Goal: Transaction & Acquisition: Purchase product/service

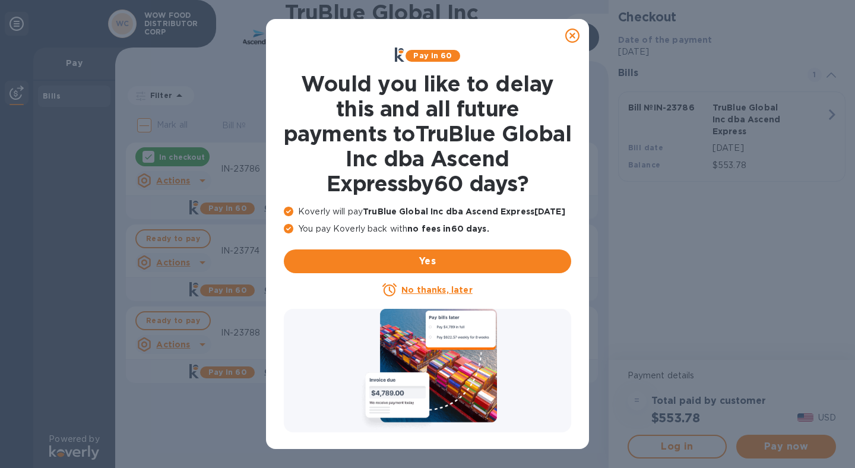
click at [575, 34] on icon at bounding box center [572, 35] width 14 height 14
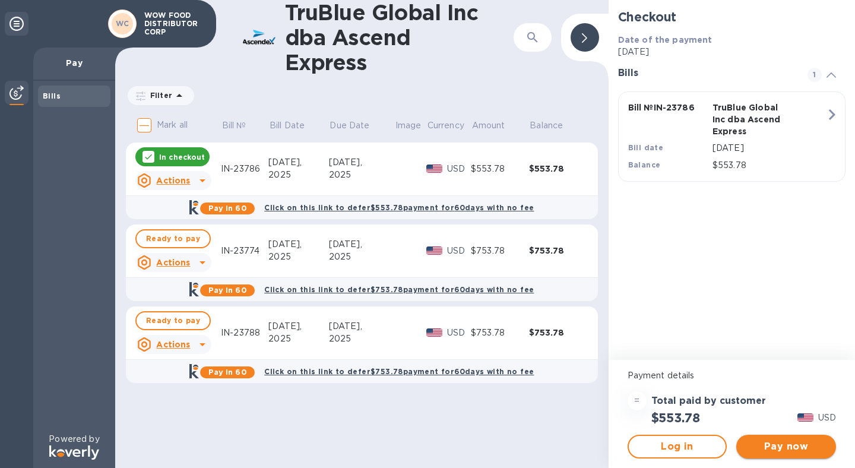
click at [808, 458] on button "Pay now" at bounding box center [786, 446] width 100 height 24
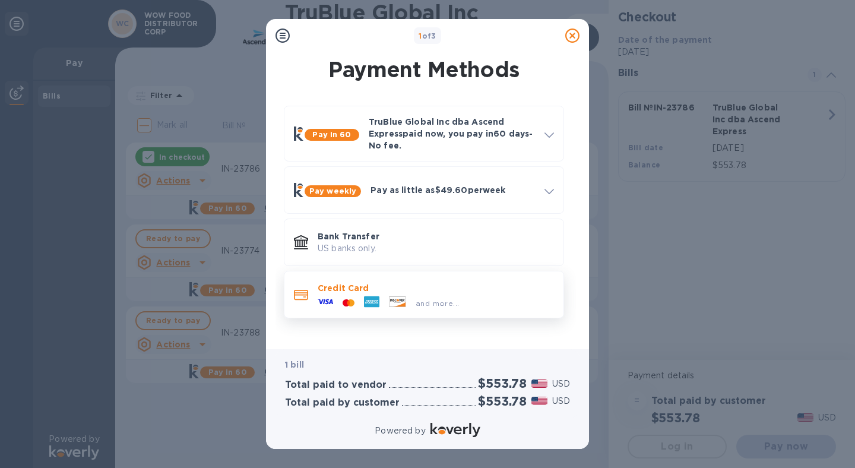
click at [413, 307] on div "and more..." at bounding box center [437, 303] width 53 height 12
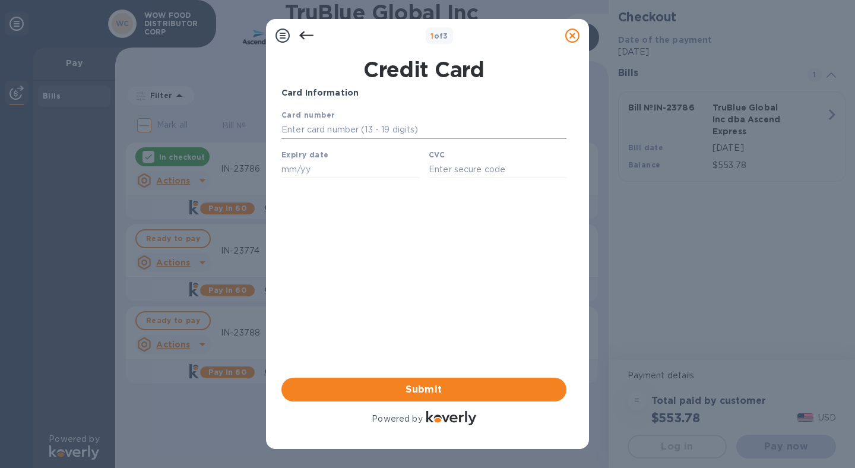
click at [345, 126] on input "text" at bounding box center [423, 130] width 285 height 18
type input "[CREDIT_CARD_NUMBER]"
type input "10/26"
type input "3688"
click at [429, 388] on span "Submit" at bounding box center [424, 389] width 266 height 14
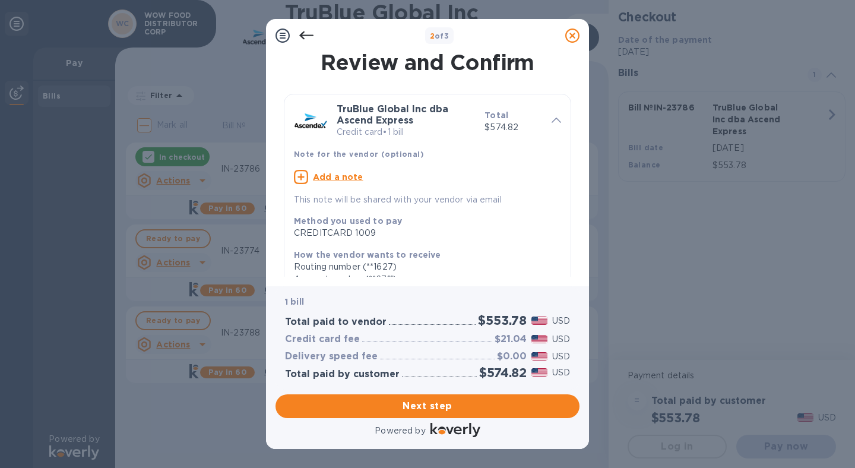
click at [337, 173] on u "Add a note" at bounding box center [338, 176] width 50 height 9
click at [341, 184] on div "x" at bounding box center [418, 179] width 248 height 18
type textarea "IN-23786"
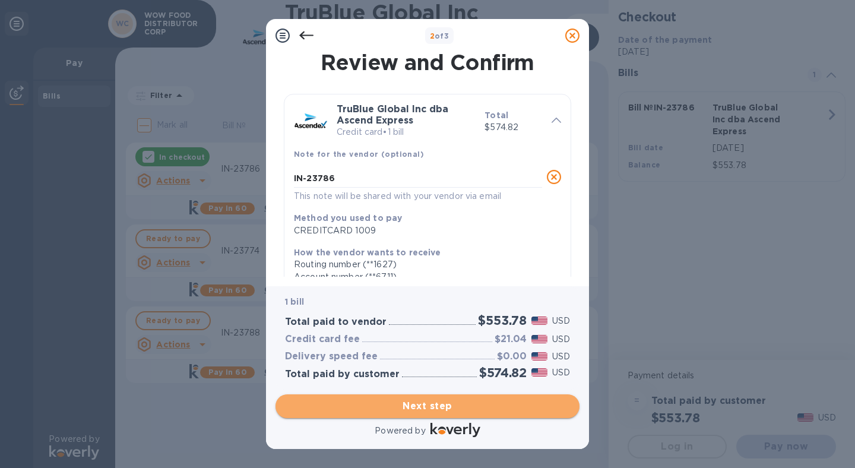
click at [443, 400] on span "Next step" at bounding box center [427, 406] width 285 height 14
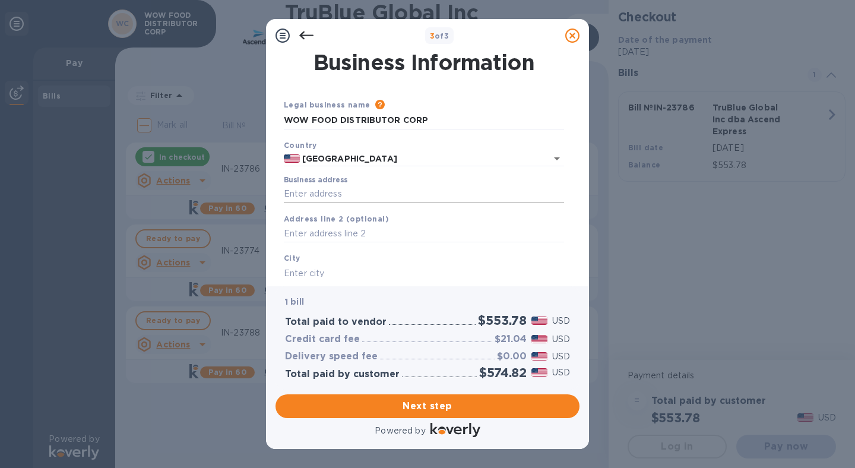
click at [363, 189] on input "Business address" at bounding box center [424, 194] width 280 height 18
type input "[STREET_ADDRESS][PERSON_NAME]"
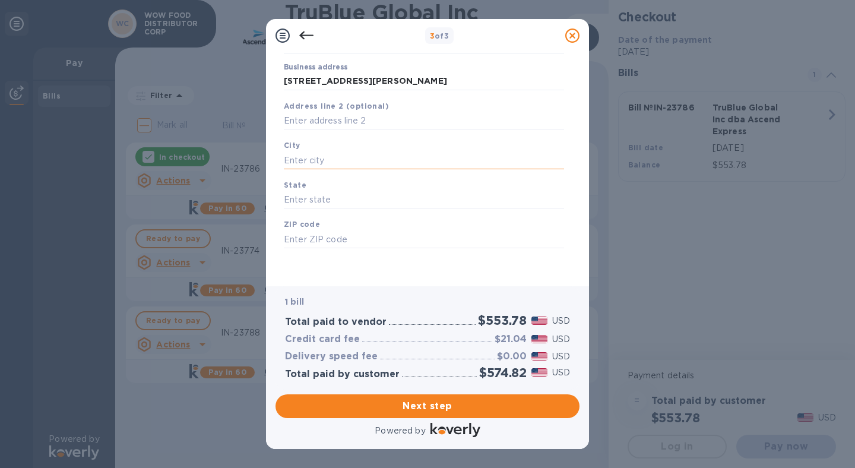
click at [319, 156] on input "text" at bounding box center [424, 160] width 280 height 18
type input "City of Industry"
click at [322, 195] on input "text" at bounding box center [424, 202] width 280 height 18
type input "CA"
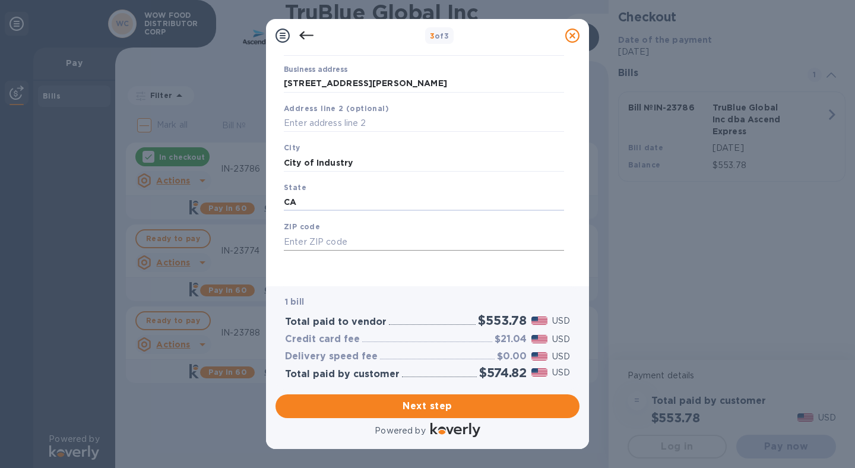
click at [330, 233] on input "text" at bounding box center [424, 242] width 280 height 18
type input "91745"
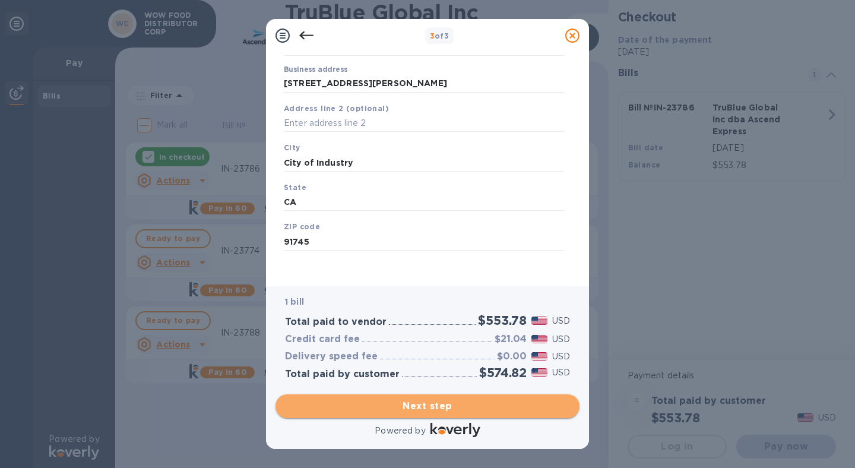
drag, startPoint x: 433, startPoint y: 404, endPoint x: 424, endPoint y: 404, distance: 9.5
click at [433, 404] on span "Next step" at bounding box center [427, 406] width 285 height 14
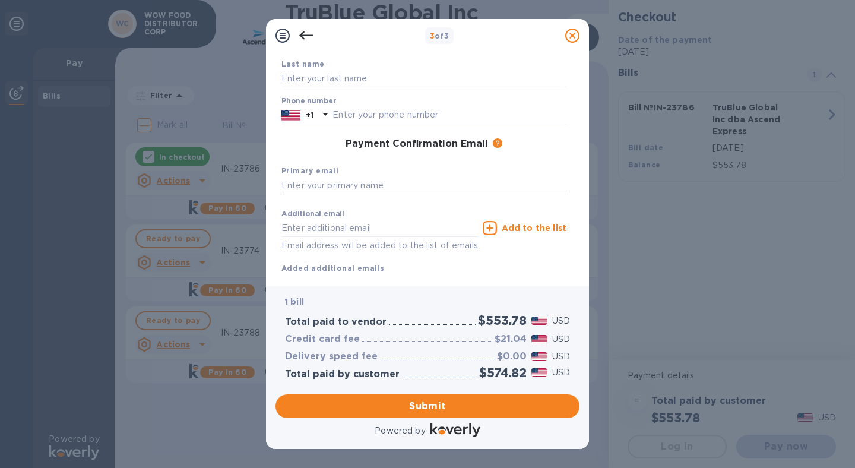
click at [379, 181] on input "text" at bounding box center [423, 186] width 285 height 18
drag, startPoint x: 461, startPoint y: 184, endPoint x: 234, endPoint y: 184, distance: 227.3
click at [234, 184] on div "3 of 3 Payment Contact Information First name Last name Phone number +1 Payment…" at bounding box center [427, 234] width 855 height 468
type input "[EMAIL_ADDRESS][DOMAIN_NAME]"
click at [342, 226] on input "text" at bounding box center [379, 228] width 196 height 18
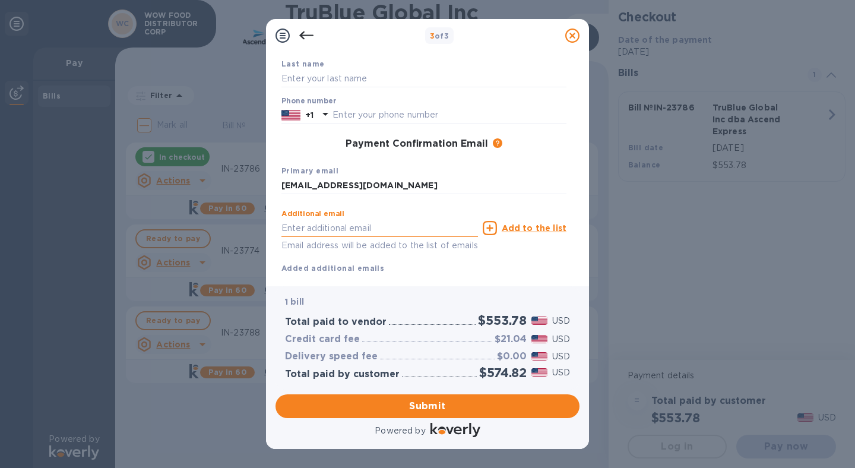
paste input "[EMAIL_ADDRESS][DOMAIN_NAME]"
click at [293, 229] on input "[EMAIL_ADDRESS][DOMAIN_NAME]" at bounding box center [379, 228] width 196 height 18
type input "[PERSON_NAME][EMAIL_ADDRESS][DOMAIN_NAME]"
click at [541, 231] on u "Add to the list" at bounding box center [534, 227] width 65 height 9
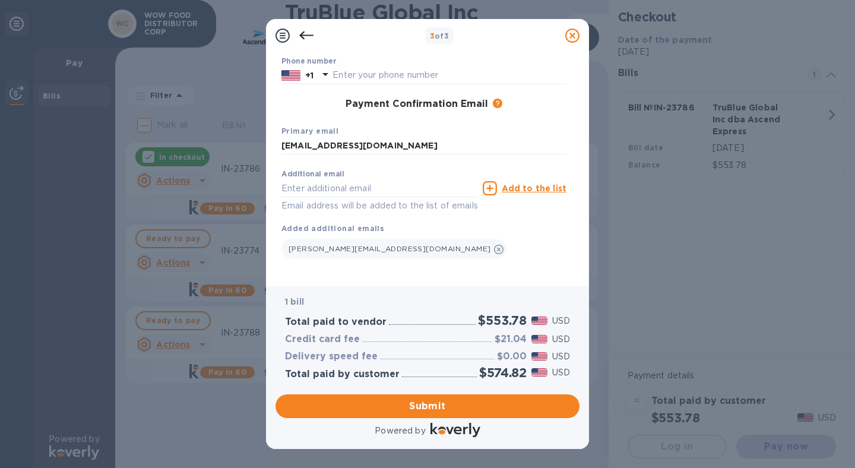
scroll to position [164, 0]
click at [446, 410] on span "Submit" at bounding box center [427, 406] width 285 height 14
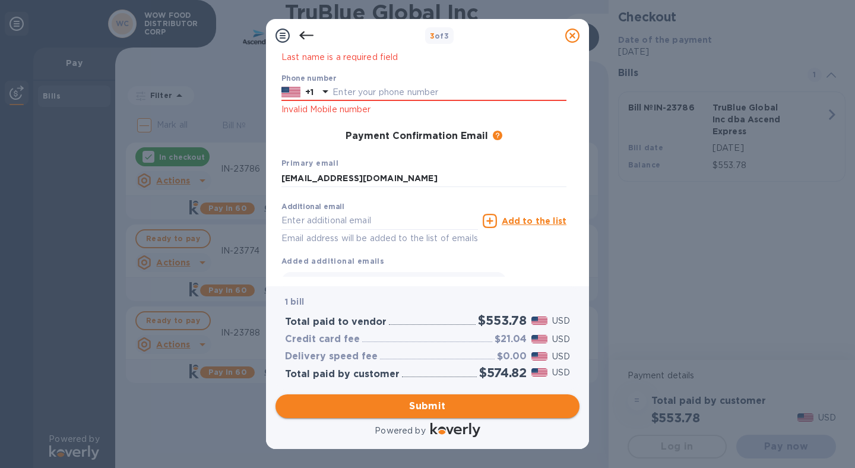
scroll to position [196, 0]
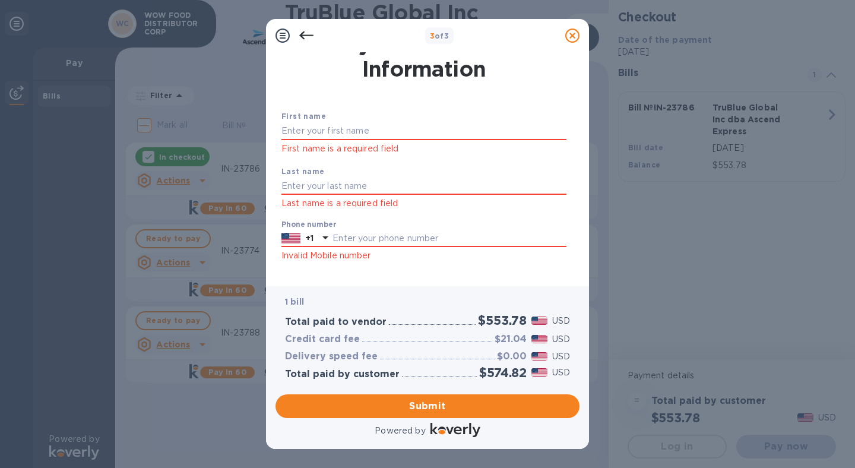
click at [358, 121] on div "First name First name is a required field" at bounding box center [424, 132] width 294 height 55
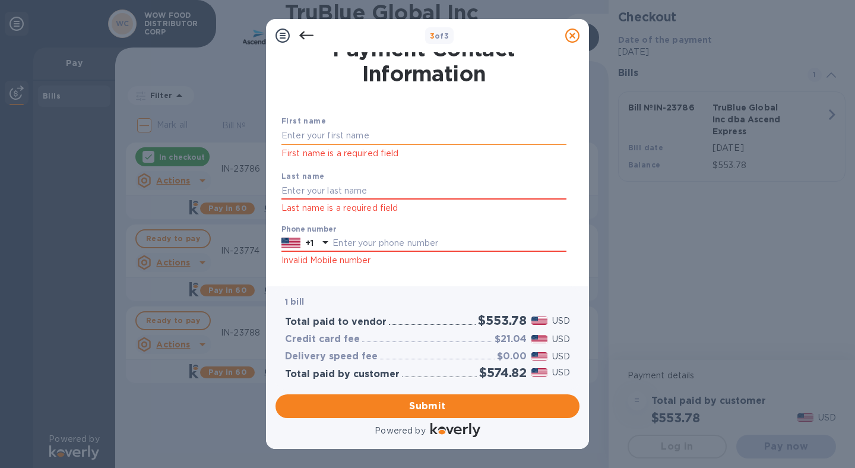
click at [350, 129] on input "text" at bounding box center [423, 136] width 285 height 18
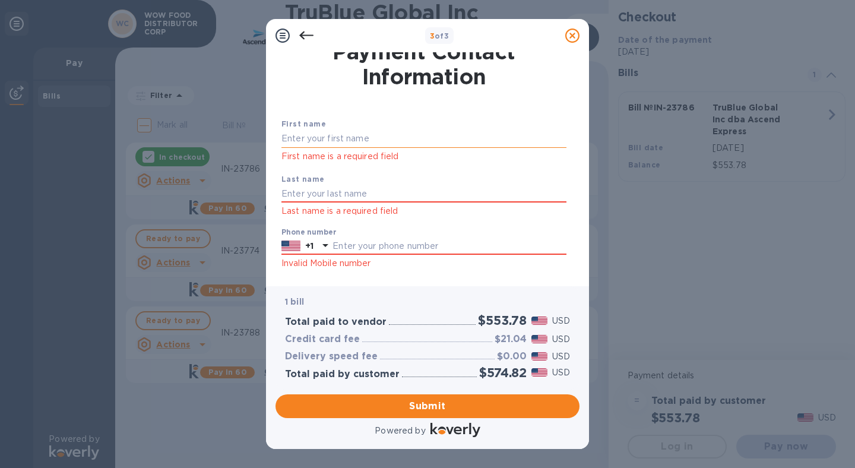
type input "Analiza"
type input "[PERSON_NAME]"
type input "6267576395"
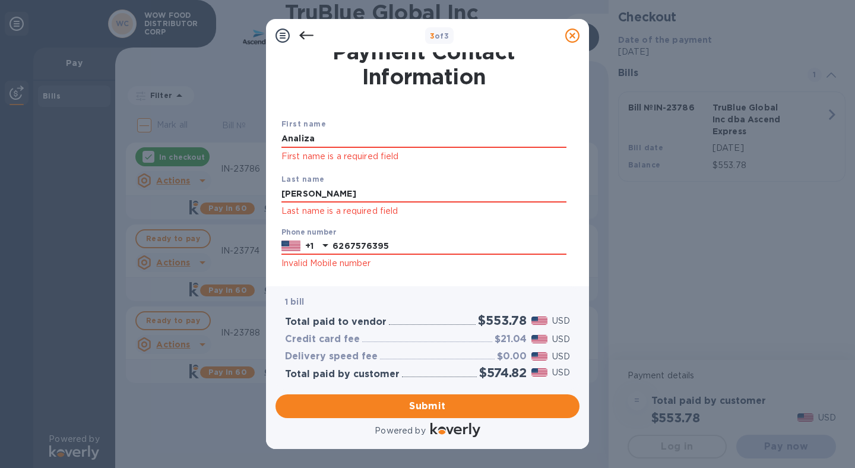
scroll to position [17, 0]
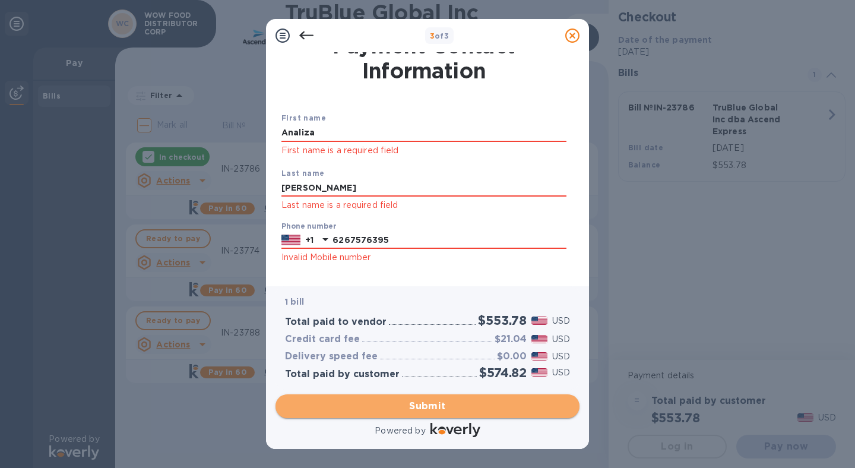
click at [443, 408] on span "Submit" at bounding box center [427, 406] width 285 height 14
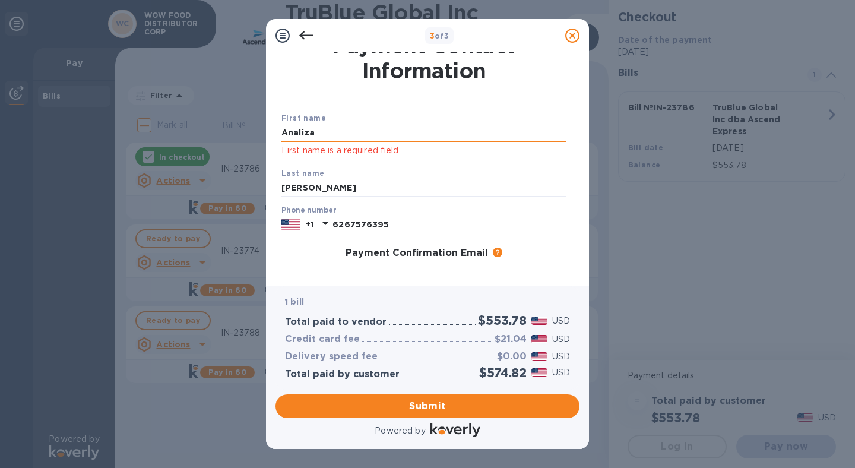
drag, startPoint x: 333, startPoint y: 131, endPoint x: 346, endPoint y: 133, distance: 13.3
click at [340, 131] on input "Analiza" at bounding box center [423, 133] width 285 height 18
drag, startPoint x: 350, startPoint y: 133, endPoint x: 198, endPoint y: 133, distance: 151.3
click at [198, 133] on div "3 of 3 Payment Contact Information First name [PERSON_NAME] First name is a req…" at bounding box center [427, 234] width 855 height 468
type input "Analiza"
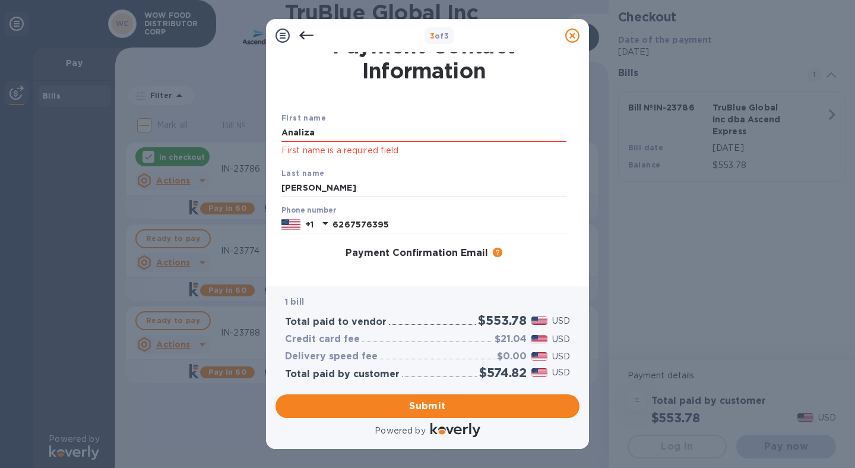
click at [519, 116] on div "First name [PERSON_NAME] First name is a required field" at bounding box center [424, 134] width 294 height 55
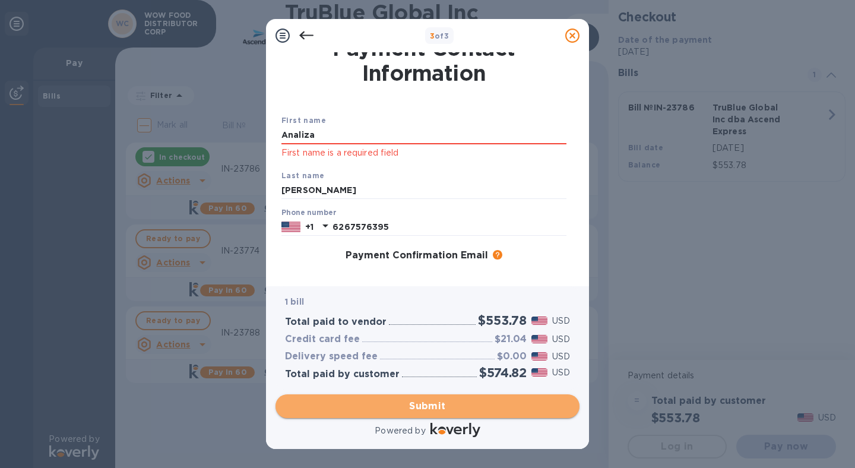
click at [427, 408] on span "Submit" at bounding box center [427, 406] width 285 height 14
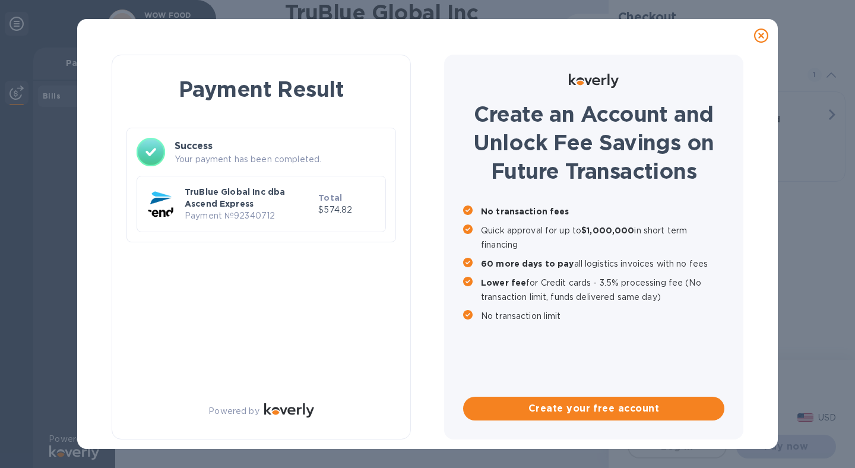
scroll to position [0, 0]
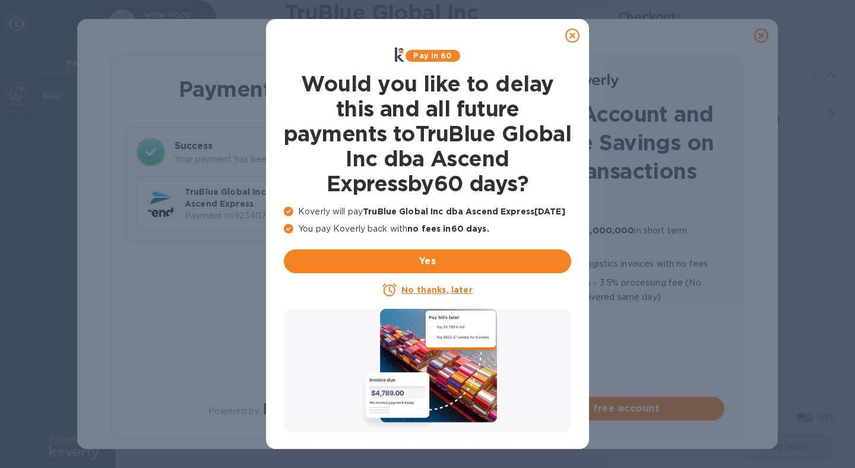
click at [574, 39] on icon at bounding box center [572, 35] width 14 height 14
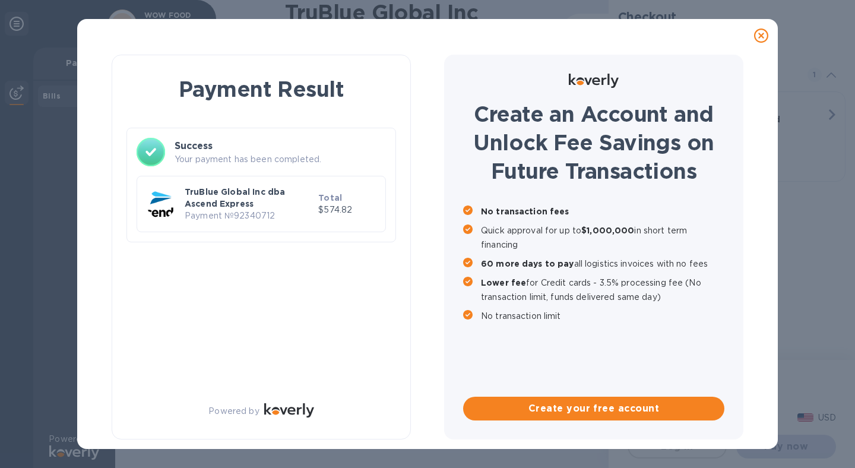
click at [251, 267] on div "Payment Result Success Your payment has been completed. TruBlue Global Inc dba …" at bounding box center [261, 247] width 299 height 385
